Goal: Task Accomplishment & Management: Use online tool/utility

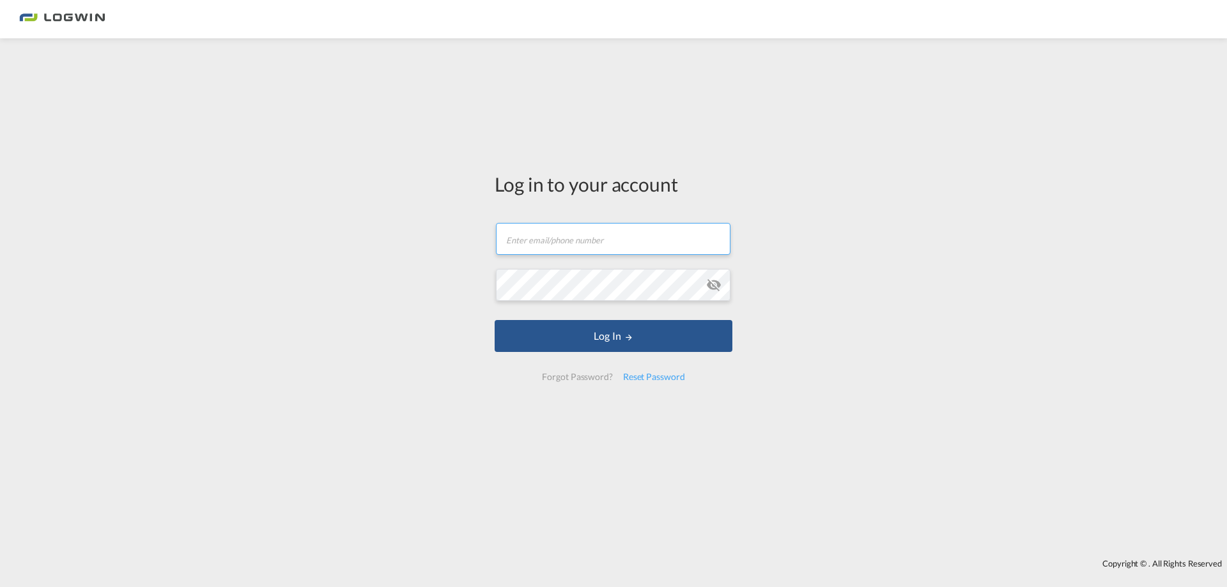
click at [540, 242] on input "text" at bounding box center [613, 239] width 234 height 32
type input "[EMAIL_ADDRESS][PERSON_NAME][DOMAIN_NAME]"
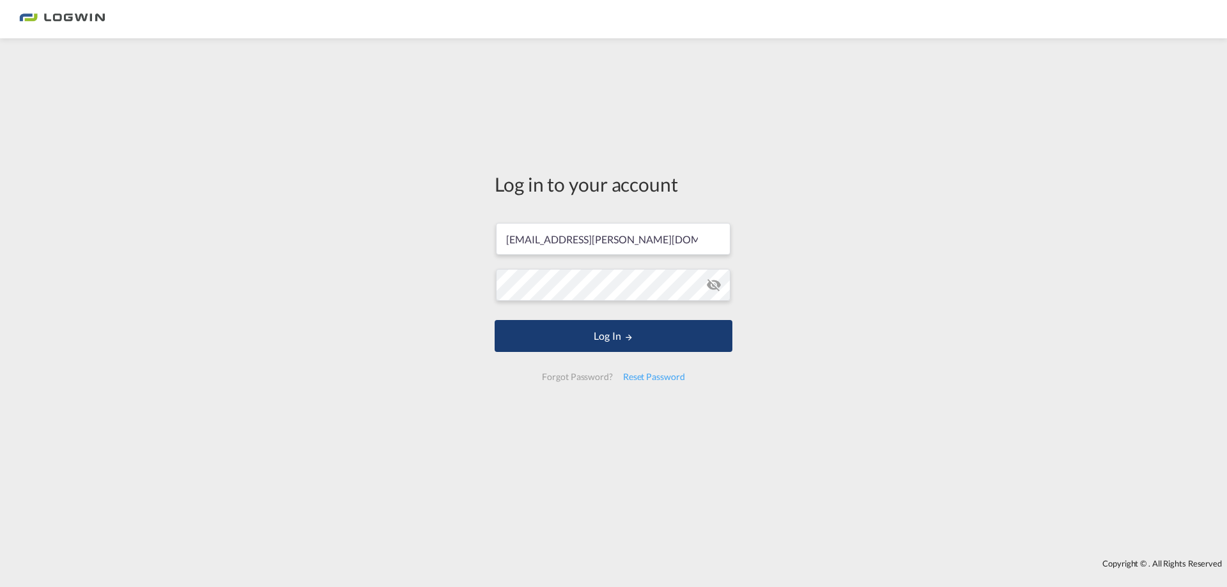
click at [636, 333] on button "Log In" at bounding box center [613, 336] width 238 height 32
